Goal: Task Accomplishment & Management: Manage account settings

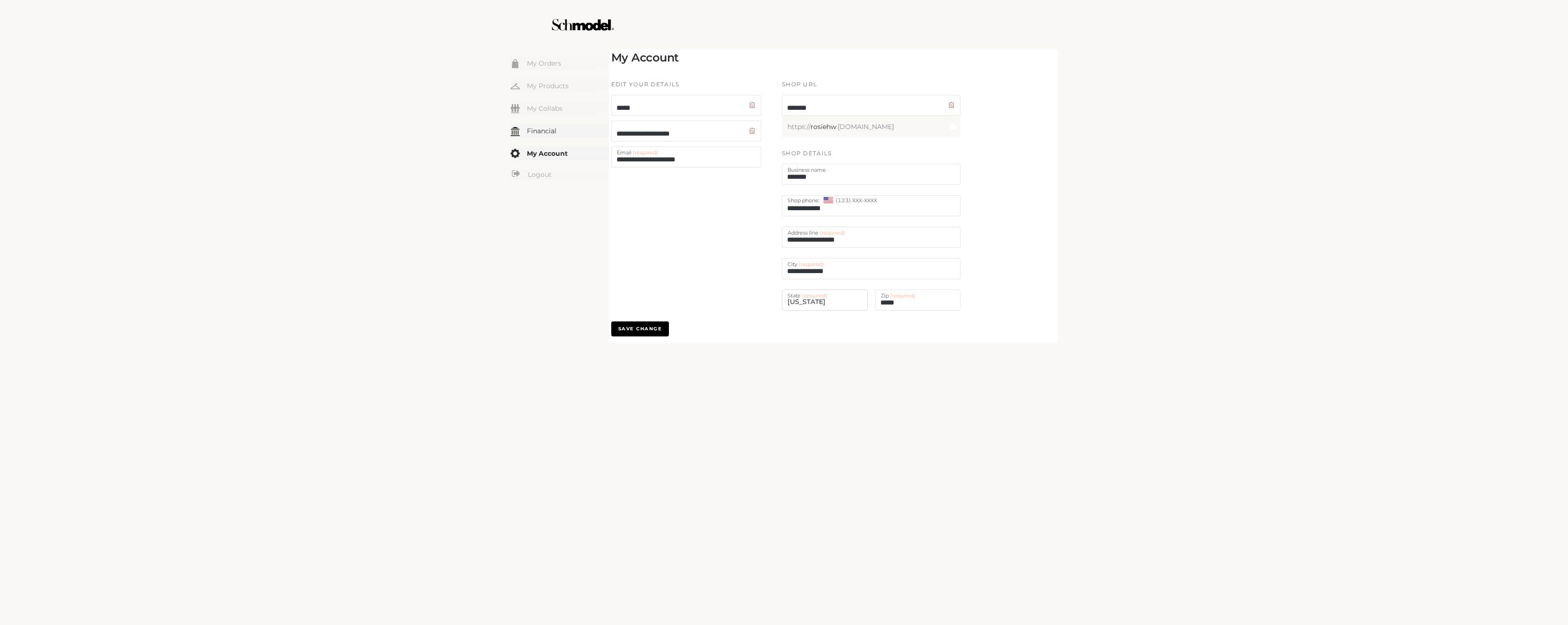
click at [545, 126] on link "Financial" at bounding box center [560, 130] width 99 height 13
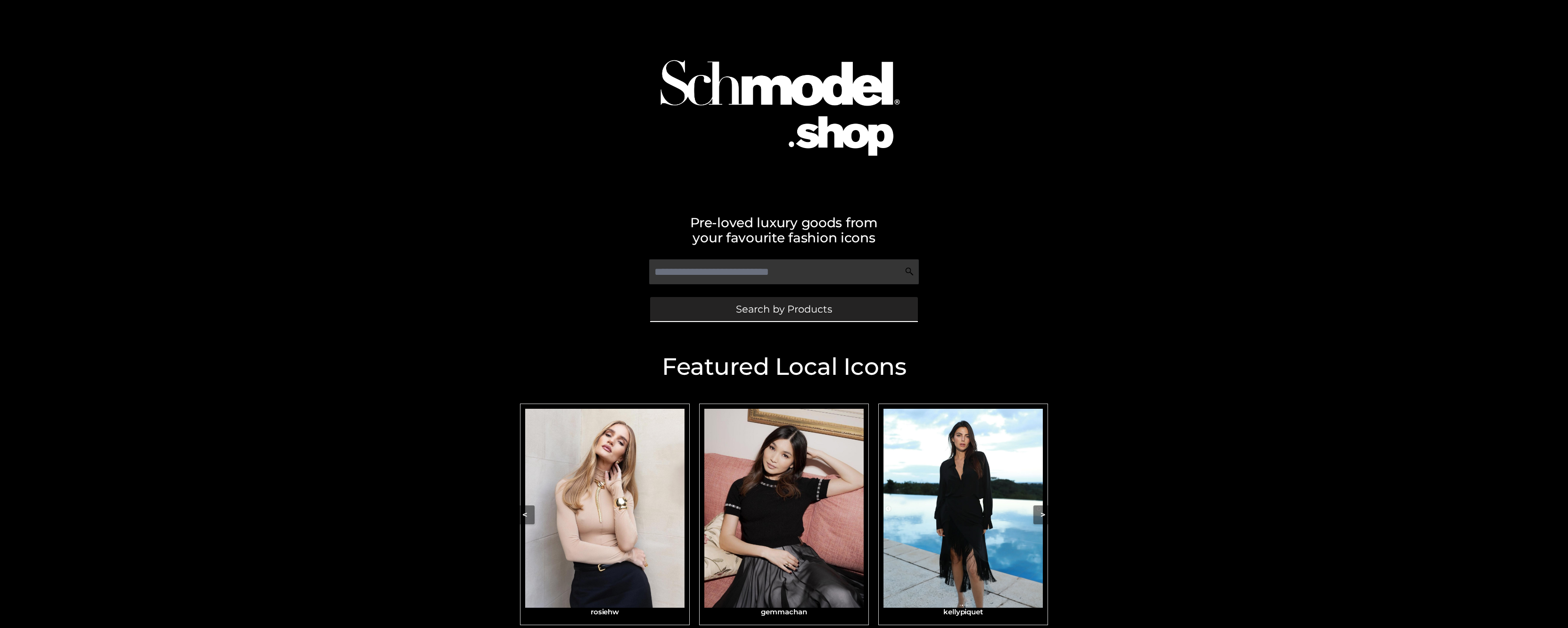
click at [819, 317] on link "Search by Products" at bounding box center [784, 308] width 268 height 24
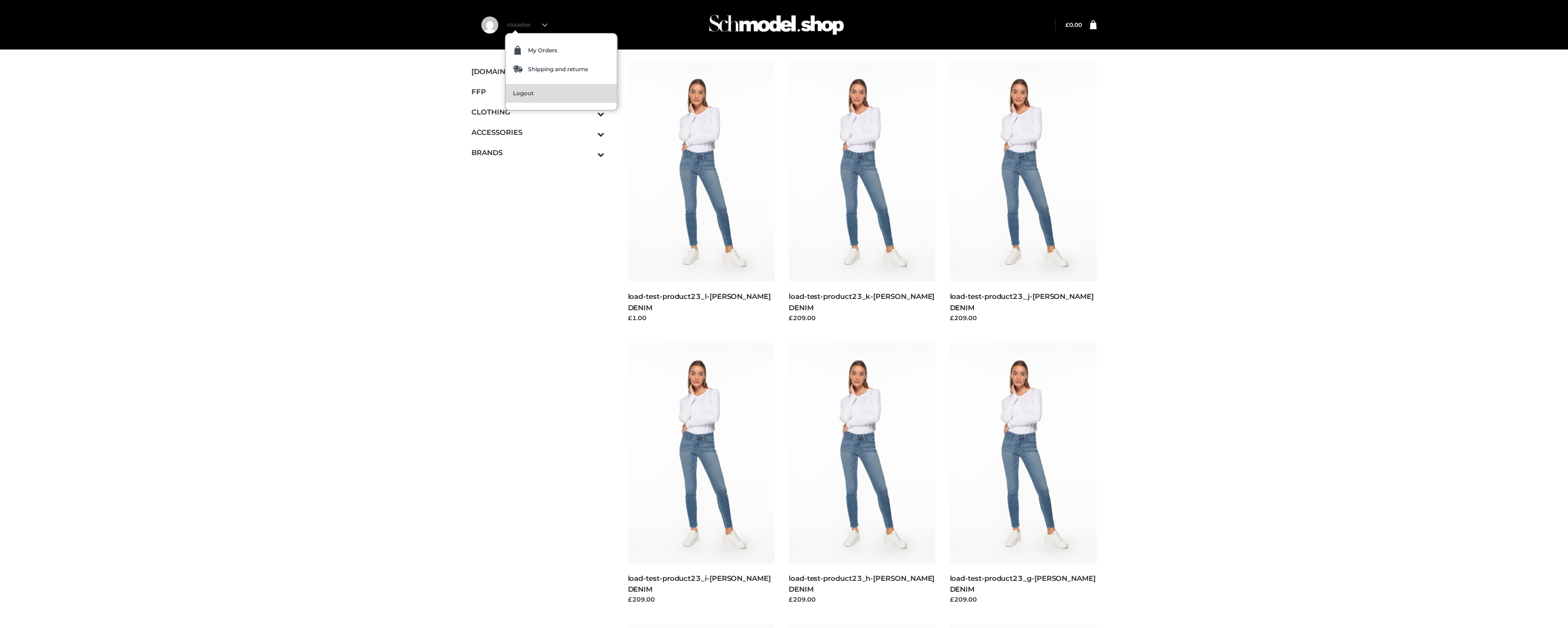
click at [542, 92] on link "Logout" at bounding box center [561, 93] width 111 height 19
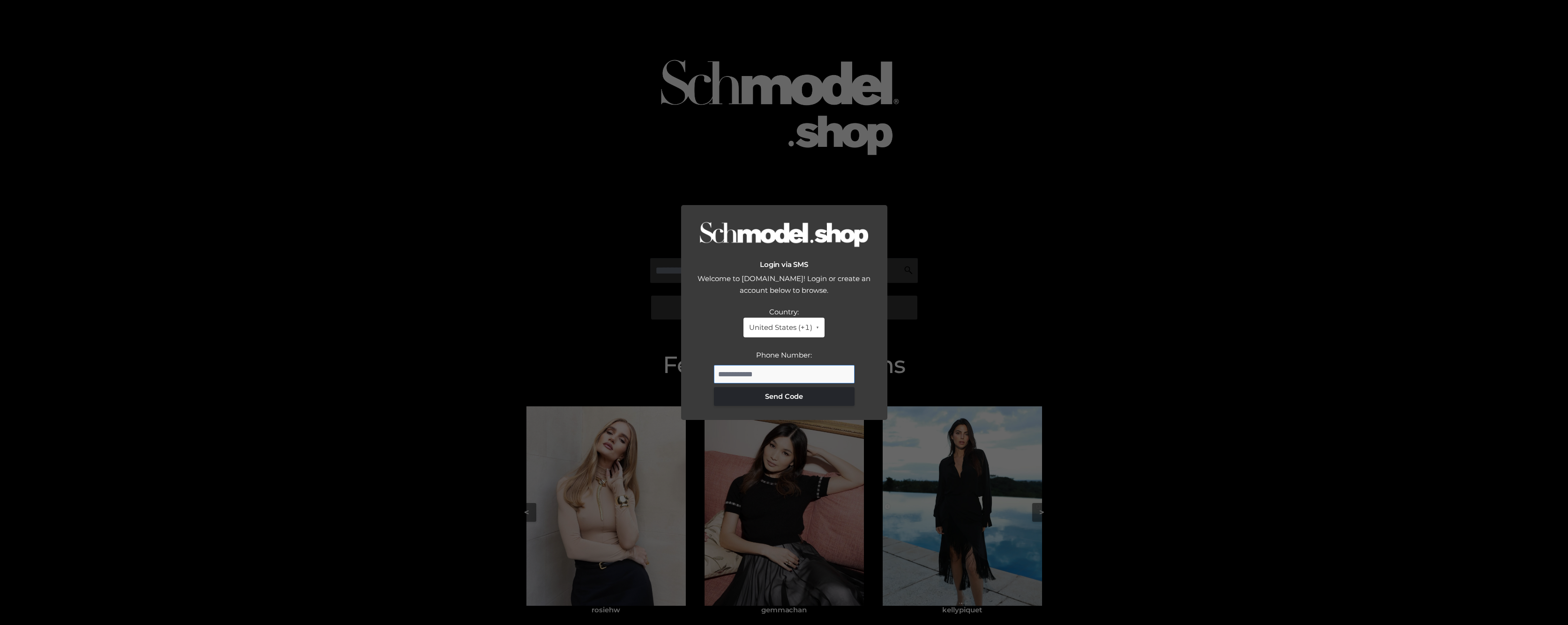
click at [798, 369] on input "Phone Number:" at bounding box center [784, 374] width 141 height 19
type input "**********"
click at [768, 406] on div "Country: United States (+1) United States (+1) United Kingdom (+44) Canada (+1)…" at bounding box center [784, 356] width 187 height 101
click at [778, 400] on button "Send Code" at bounding box center [784, 396] width 141 height 19
click at [755, 375] on input "Phone Number:" at bounding box center [784, 374] width 141 height 19
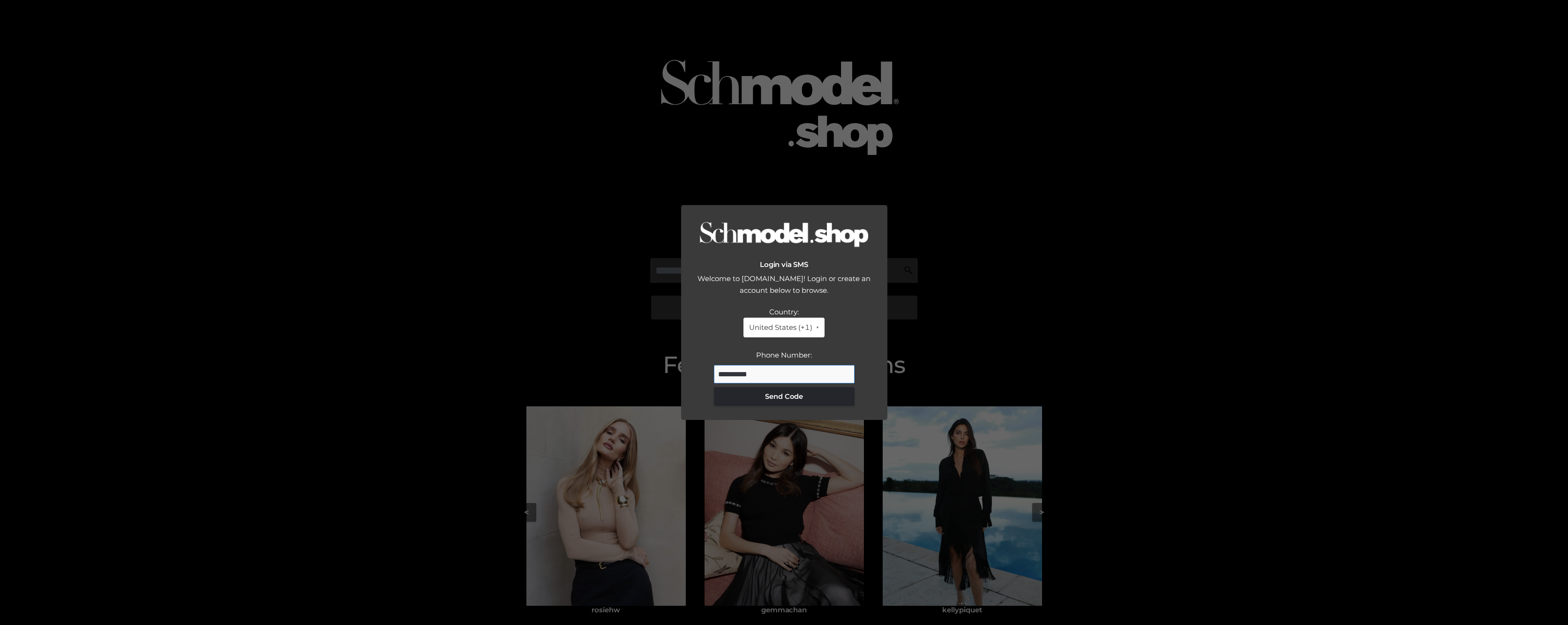
type input "**********"
click at [791, 393] on button "Send Code" at bounding box center [784, 396] width 141 height 19
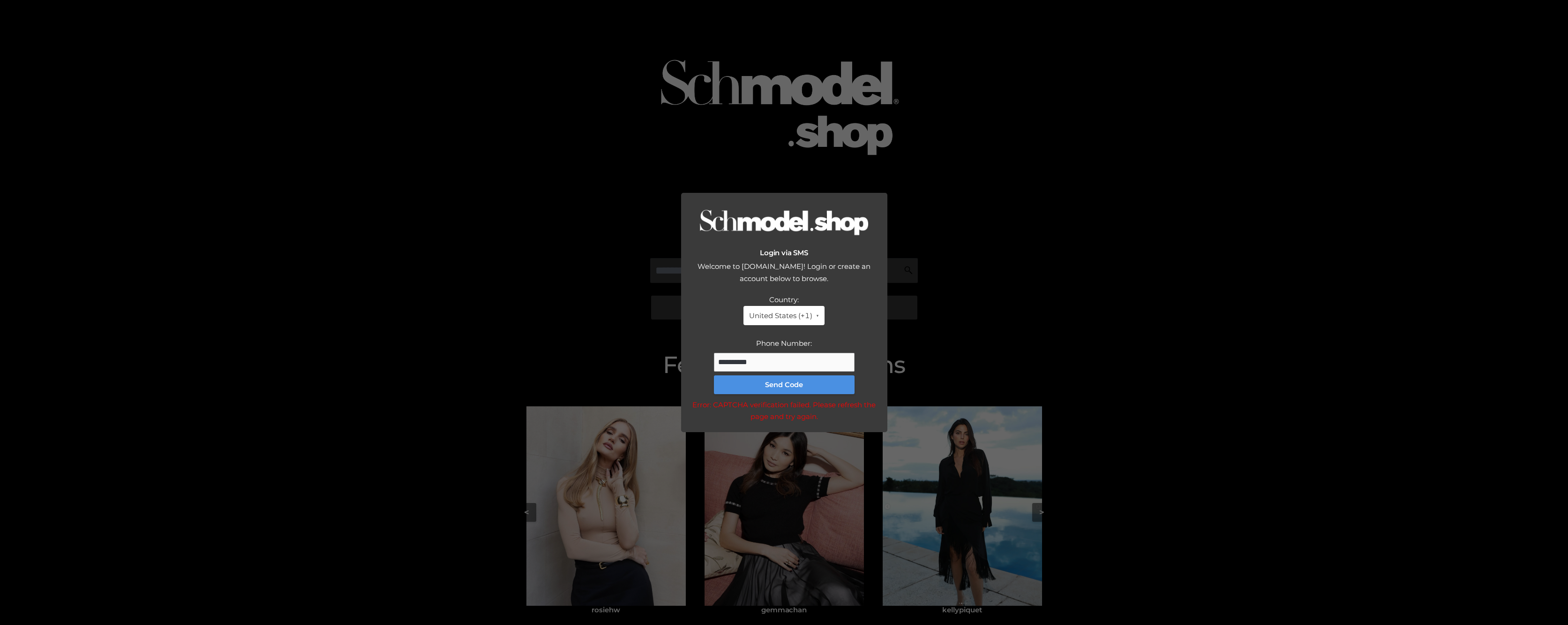
click at [805, 393] on button "Send Code" at bounding box center [784, 384] width 141 height 19
click at [1055, 367] on div "Login via SMS Welcome to [DOMAIN_NAME]! Login or create an account below to bro…" at bounding box center [784, 312] width 1568 height 625
